Goal: Information Seeking & Learning: Find specific fact

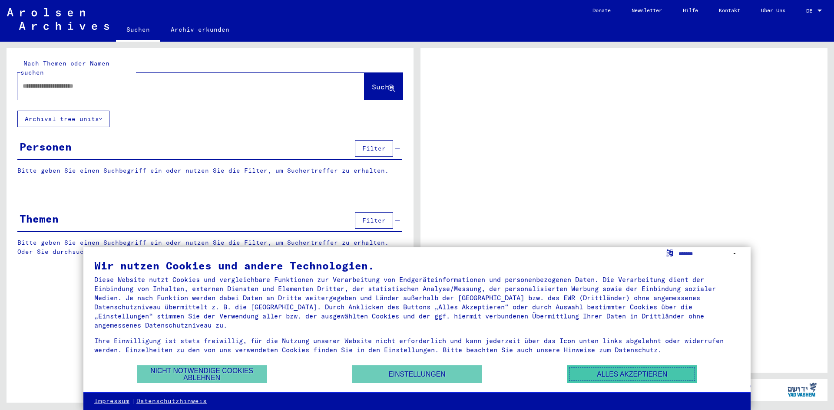
click at [599, 379] on button "Alles akzeptieren" at bounding box center [632, 375] width 130 height 18
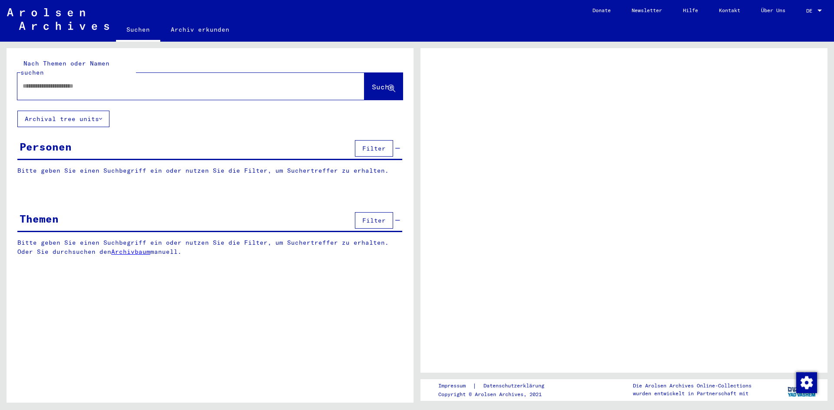
click at [112, 82] on input "text" at bounding box center [183, 86] width 321 height 9
click at [382, 145] on span "Filter" at bounding box center [373, 149] width 23 height 8
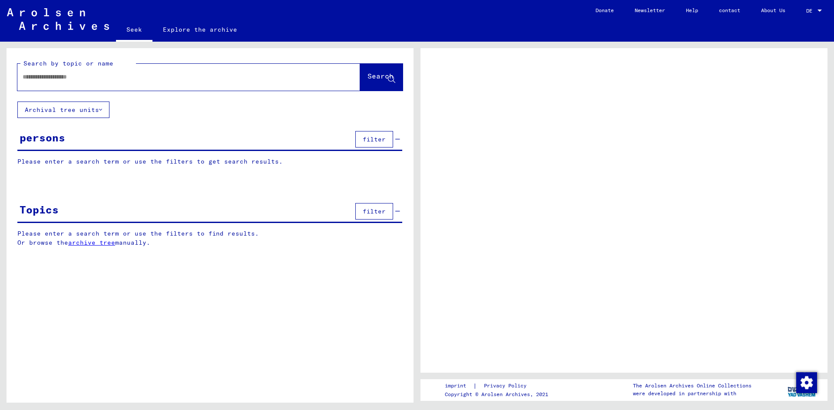
click at [170, 86] on div at bounding box center [178, 77] width 322 height 20
click at [162, 73] on input "text" at bounding box center [181, 76] width 316 height 9
type input "**********"
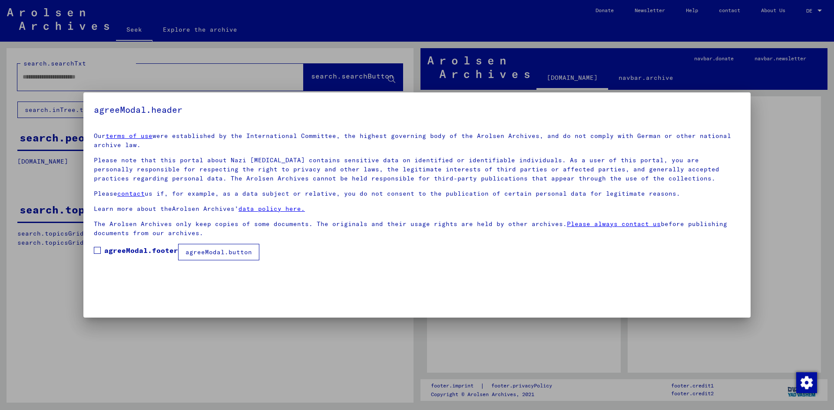
click at [100, 245] on label "agreeModal.footer" at bounding box center [136, 250] width 84 height 10
click at [224, 250] on font "agreeModal.button" at bounding box center [218, 252] width 66 height 8
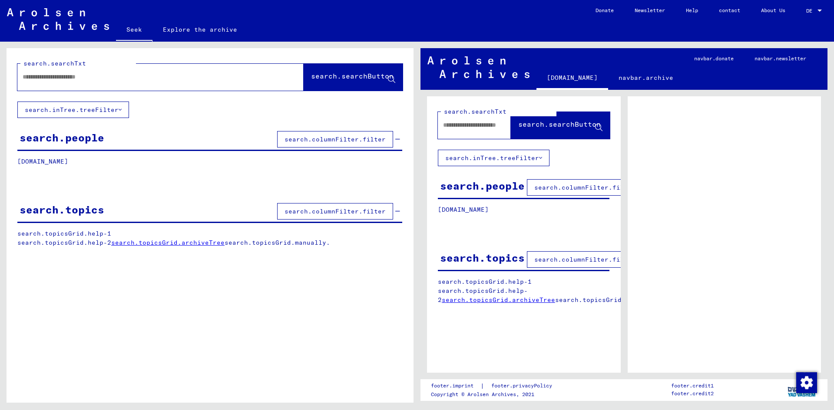
click at [208, 77] on input "text" at bounding box center [153, 76] width 260 height 9
type input "*"
click at [177, 77] on input "*" at bounding box center [153, 76] width 260 height 9
type input "**********"
click at [322, 79] on font "search.searchButton" at bounding box center [352, 76] width 82 height 9
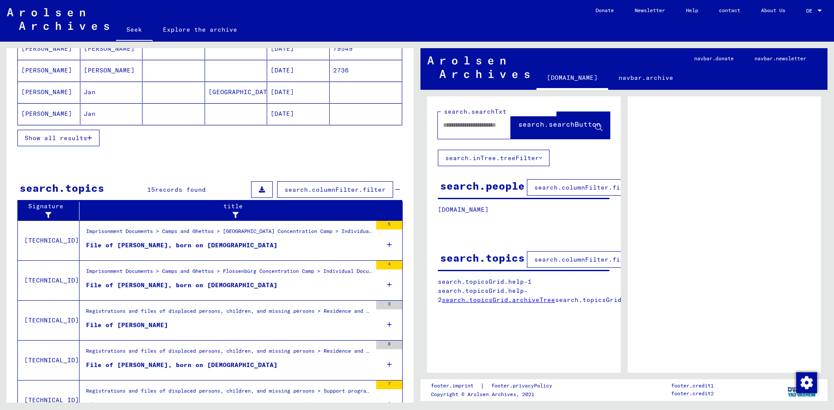
scroll to position [203, 0]
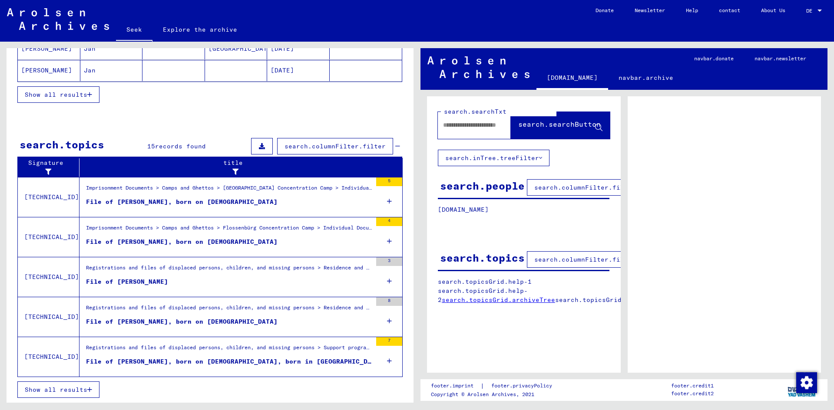
click at [270, 283] on figure "File of [PERSON_NAME]" at bounding box center [229, 283] width 286 height 13
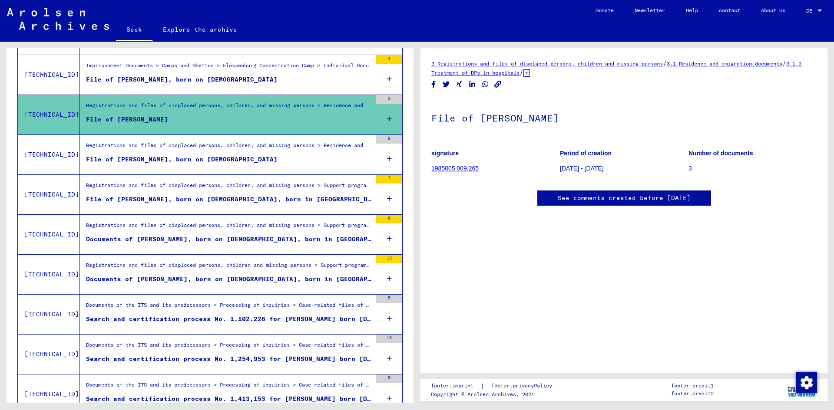
click at [390, 118] on div "3" at bounding box center [389, 114] width 26 height 39
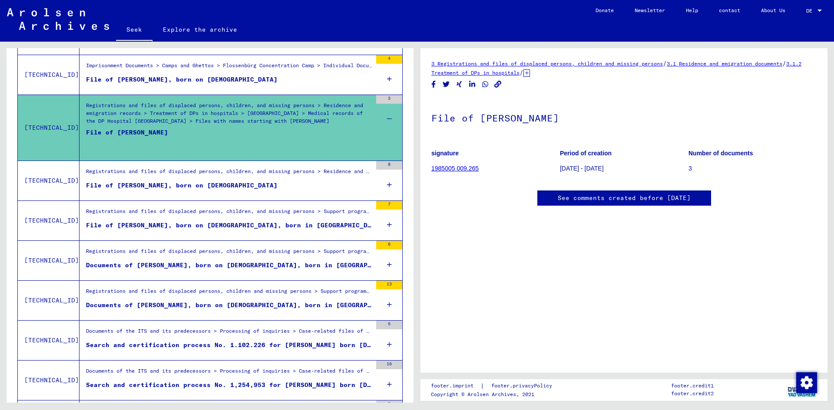
click at [344, 187] on figure "File of [PERSON_NAME], born on [DEMOGRAPHIC_DATA]" at bounding box center [229, 187] width 286 height 13
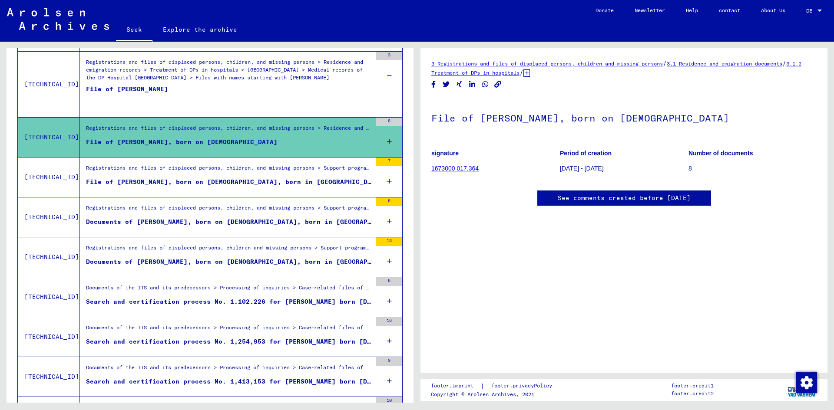
scroll to position [290, 0]
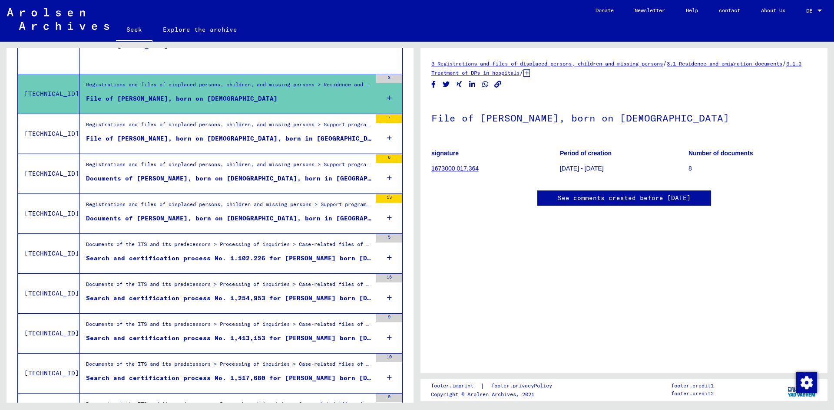
click at [346, 255] on font "Search and certification process No. 1.102.226 for [PERSON_NAME] born [DEMOGRAP…" at bounding box center [257, 258] width 343 height 8
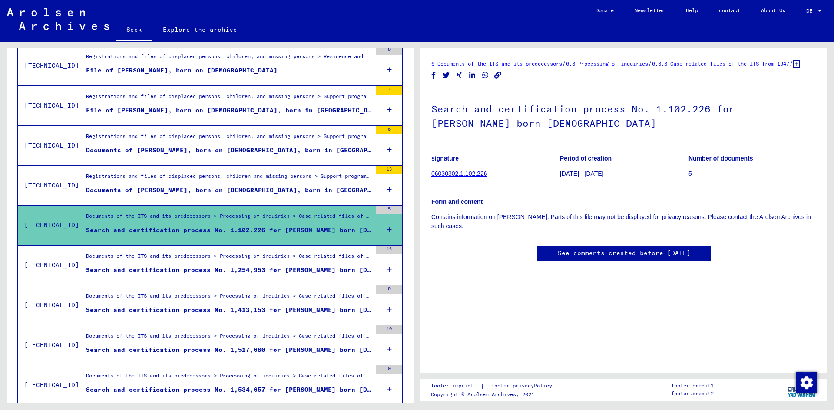
scroll to position [333, 0]
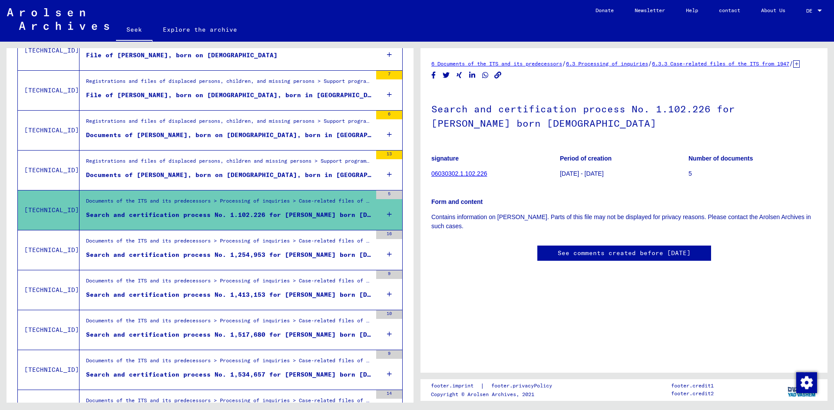
click at [346, 255] on font "Search and certification process No. 1,254,953 for [PERSON_NAME] born [DEMOGRAP…" at bounding box center [300, 255] width 429 height 8
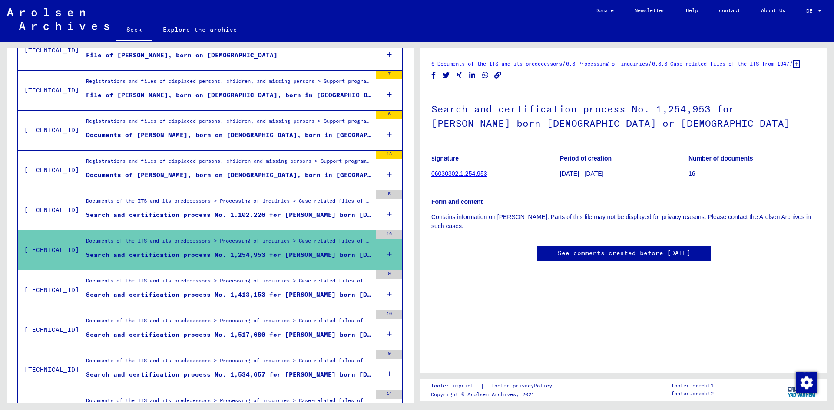
scroll to position [376, 0]
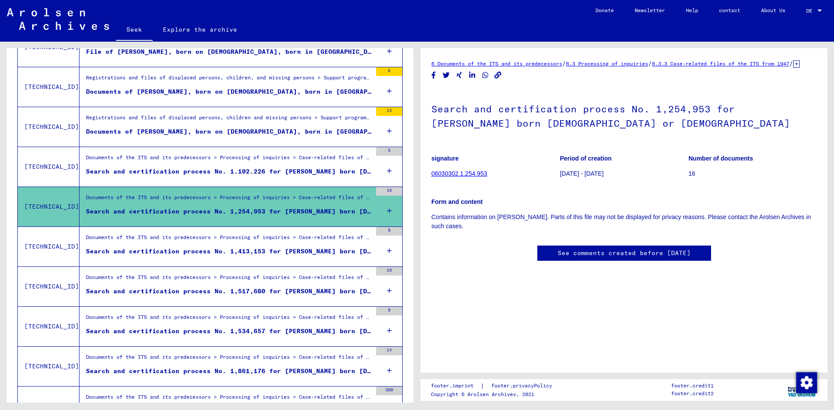
click at [356, 250] on font "Search and certification process No. 1,413,153 for [PERSON_NAME] born [DEMOGRAP…" at bounding box center [257, 251] width 343 height 8
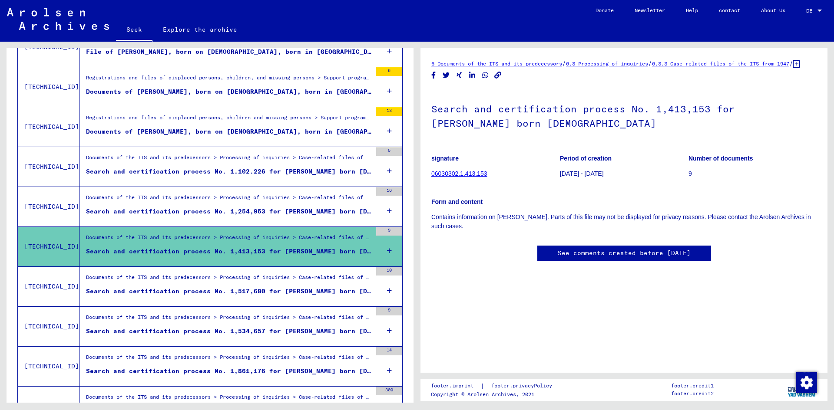
click at [319, 278] on font "Documents of the ITS and its predecessors > Processing of inquiries > Case-rela…" at bounding box center [547, 277] width 923 height 7
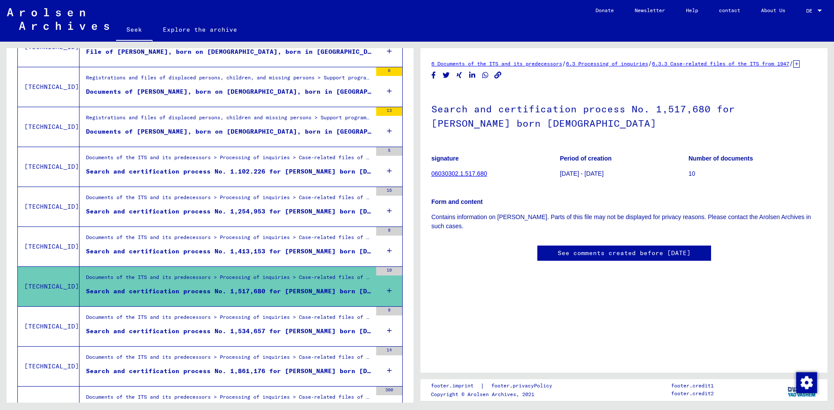
scroll to position [420, 0]
